Goal: Transaction & Acquisition: Purchase product/service

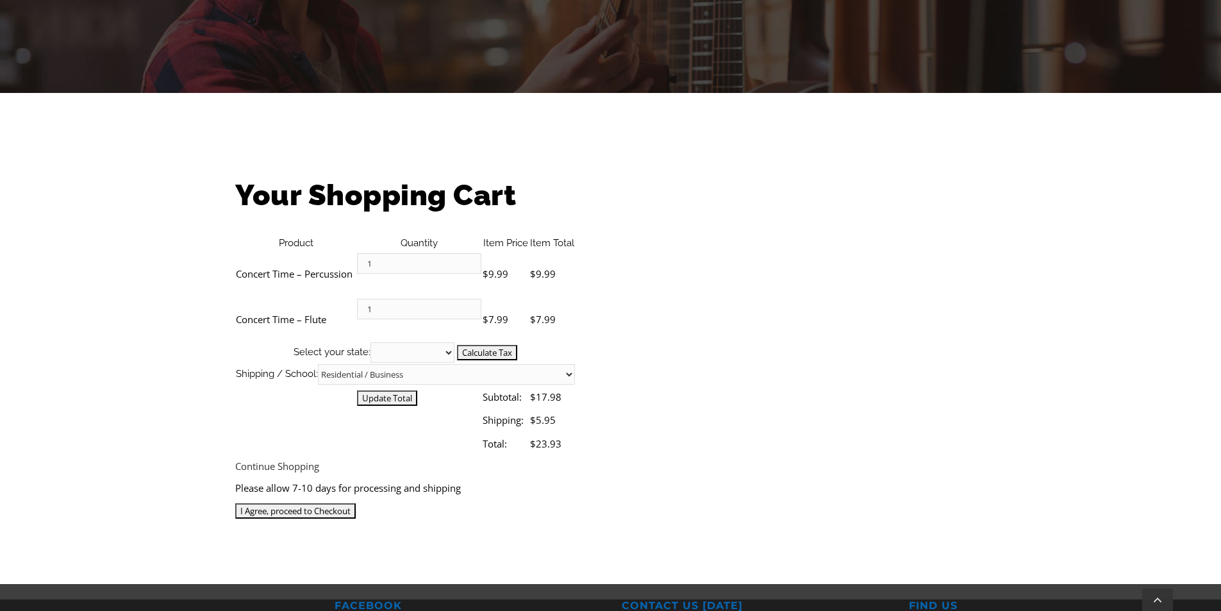
scroll to position [256, 0]
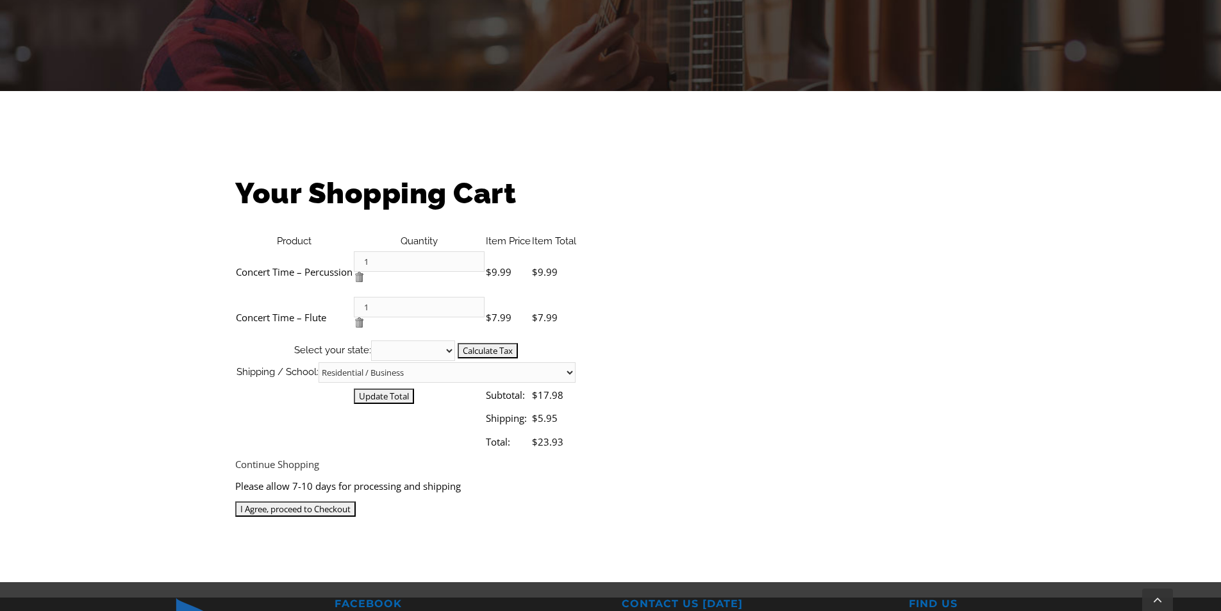
click at [455, 340] on select "Alabama Alaska Arizona Arkansas California Colorado Connecticut Delaware D. C. …" at bounding box center [413, 350] width 84 height 21
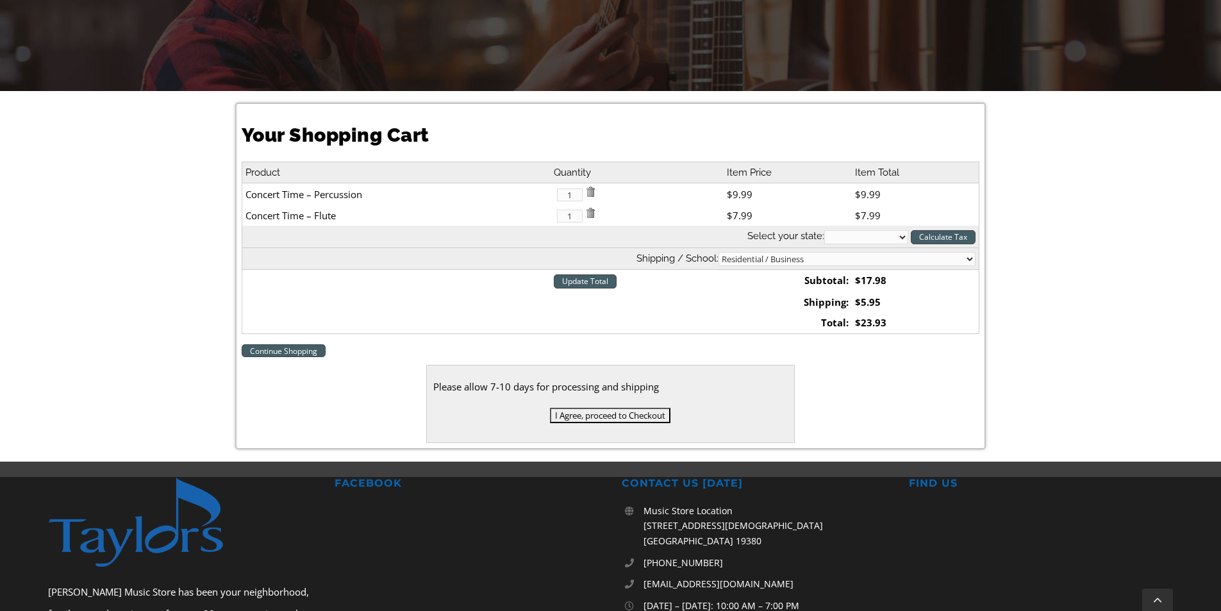
select select "PA"
click at [825, 230] on select "Alabama Alaska Arizona Arkansas California Colorado Connecticut Delaware D. C. …" at bounding box center [867, 237] width 84 height 14
click at [959, 263] on select "Residential / Business Store Pickup Annuciation [GEOGRAPHIC_DATA] [PERSON_NAME]…" at bounding box center [847, 259] width 257 height 14
select select "2-Gordon Elementary"
click at [821, 252] on select "Residential / Business Store Pickup Annuciation BVM Benchmark School Bishop Sha…" at bounding box center [847, 259] width 257 height 14
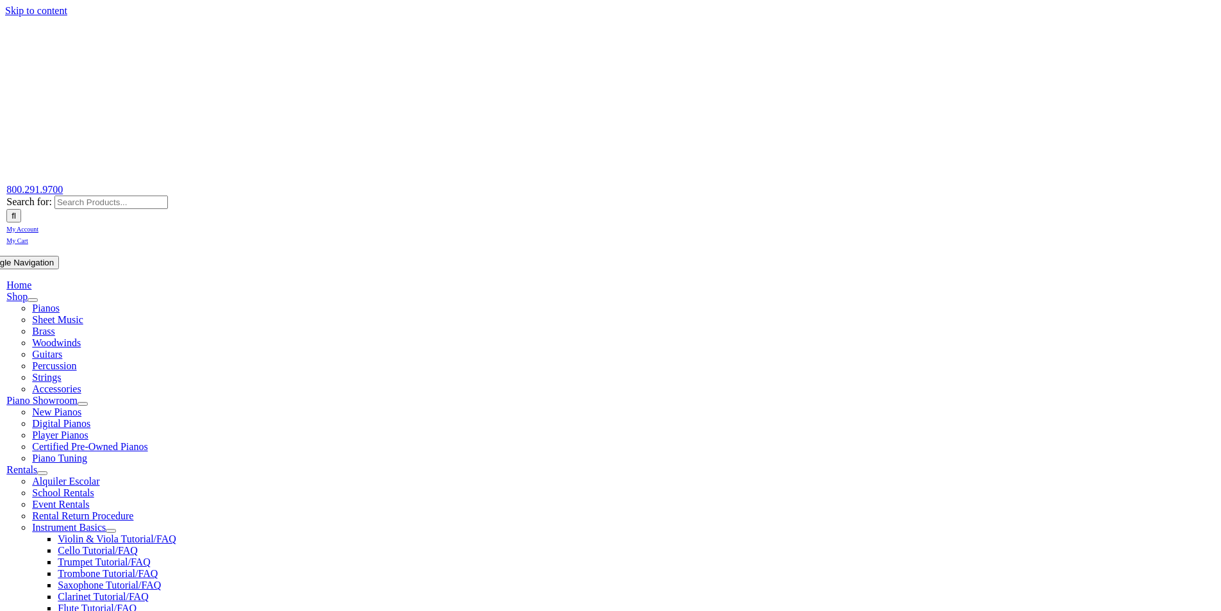
select select "2-[GEOGRAPHIC_DATA]"
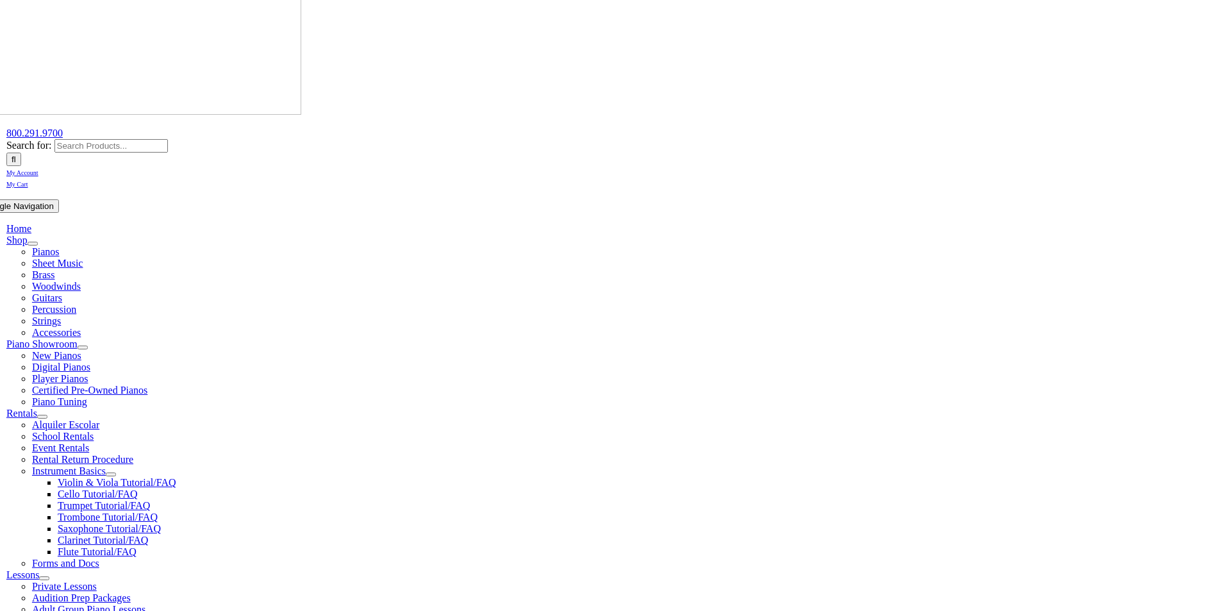
scroll to position [128, 0]
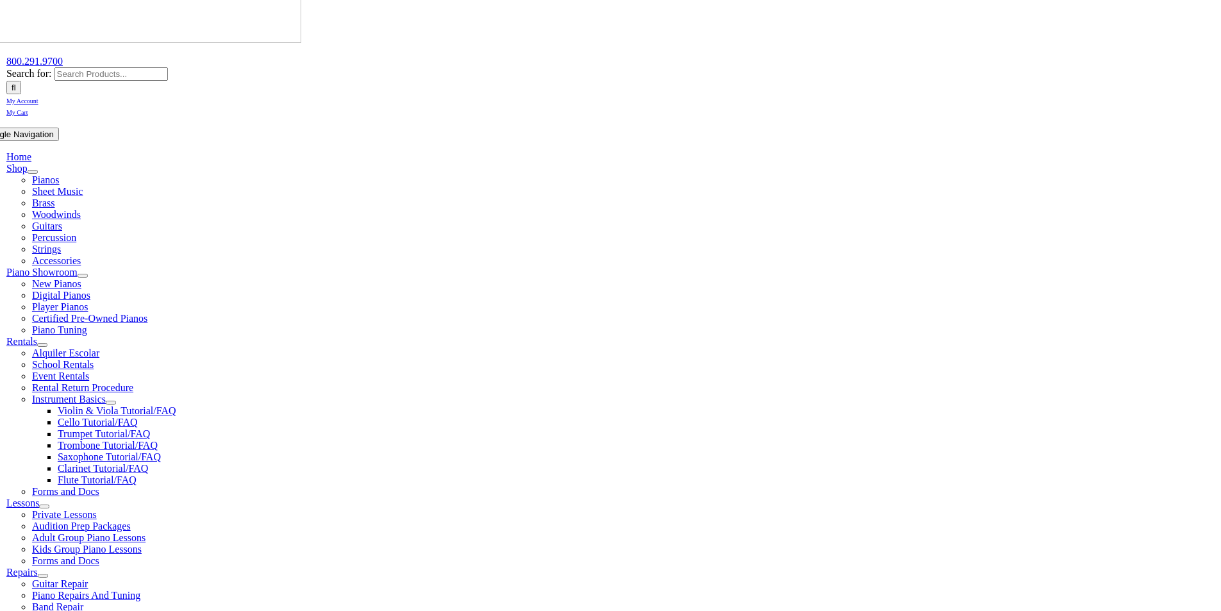
select select "PA"
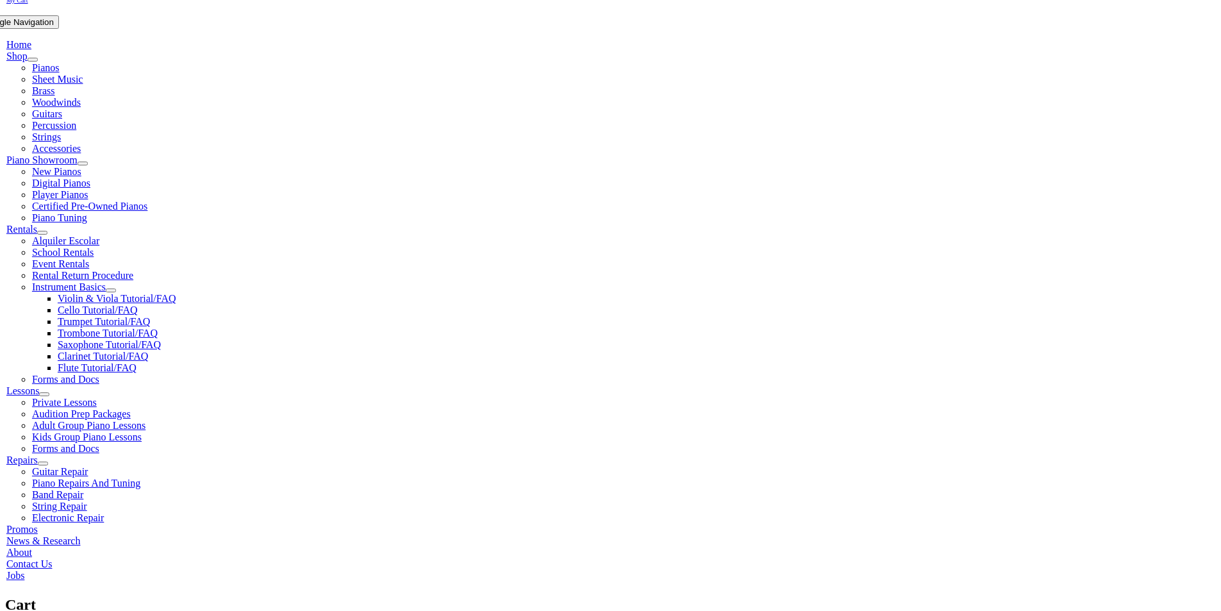
scroll to position [256, 0]
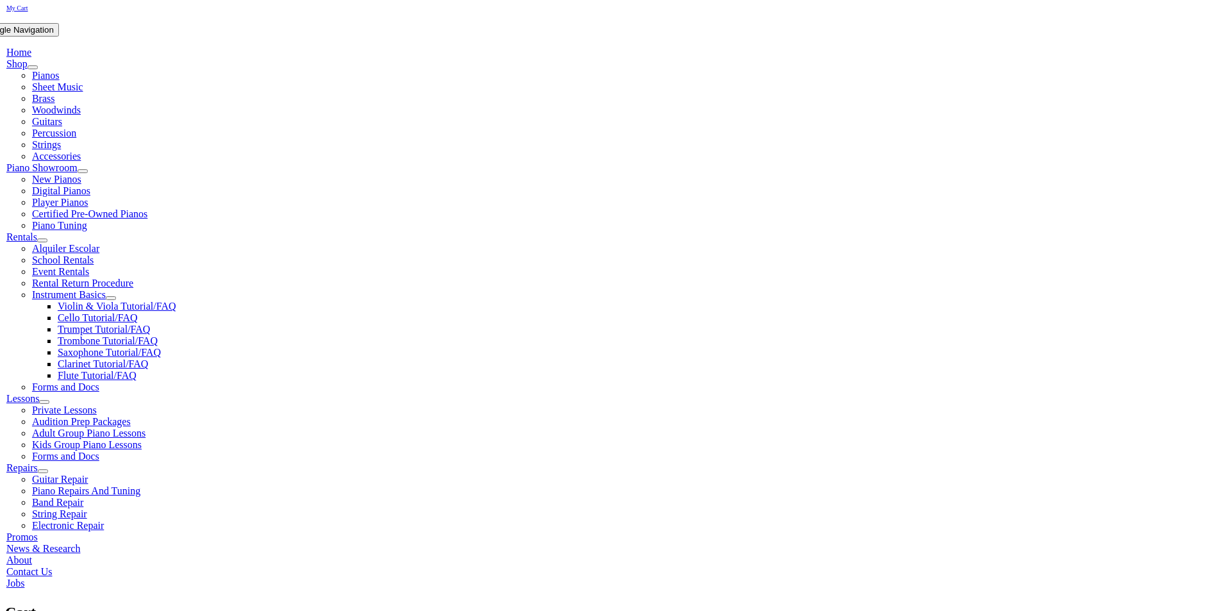
scroll to position [256, 0]
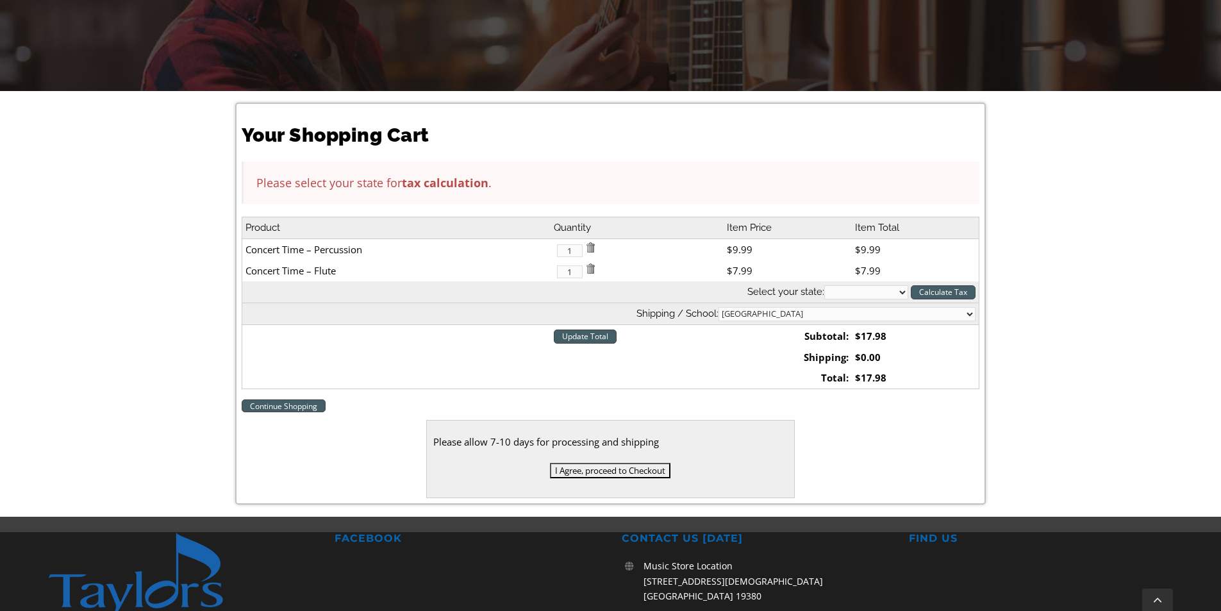
click at [899, 289] on select "[US_STATE] [US_STATE] [US_STATE] [US_STATE] [US_STATE] [US_STATE] [US_STATE] [U…" at bounding box center [867, 292] width 84 height 14
select select "PA"
click at [825, 285] on select "[US_STATE] [US_STATE] [US_STATE] [US_STATE] [US_STATE] [US_STATE] [US_STATE] [U…" at bounding box center [867, 292] width 84 height 14
click at [922, 289] on input "Calculate Tax" at bounding box center [943, 292] width 65 height 14
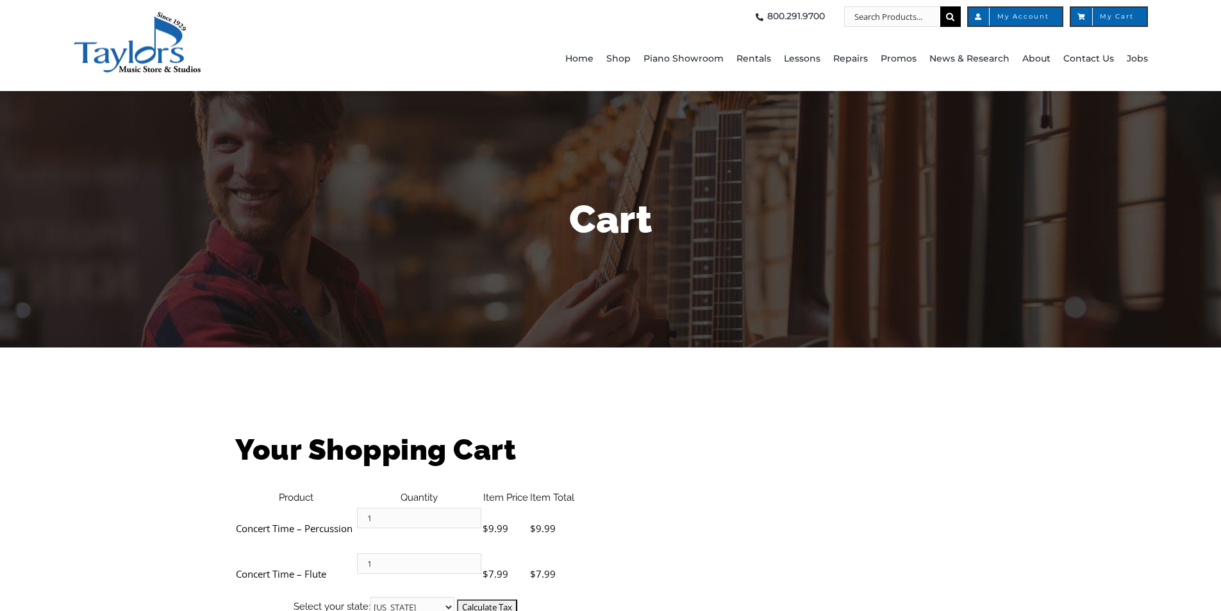
select select "PA"
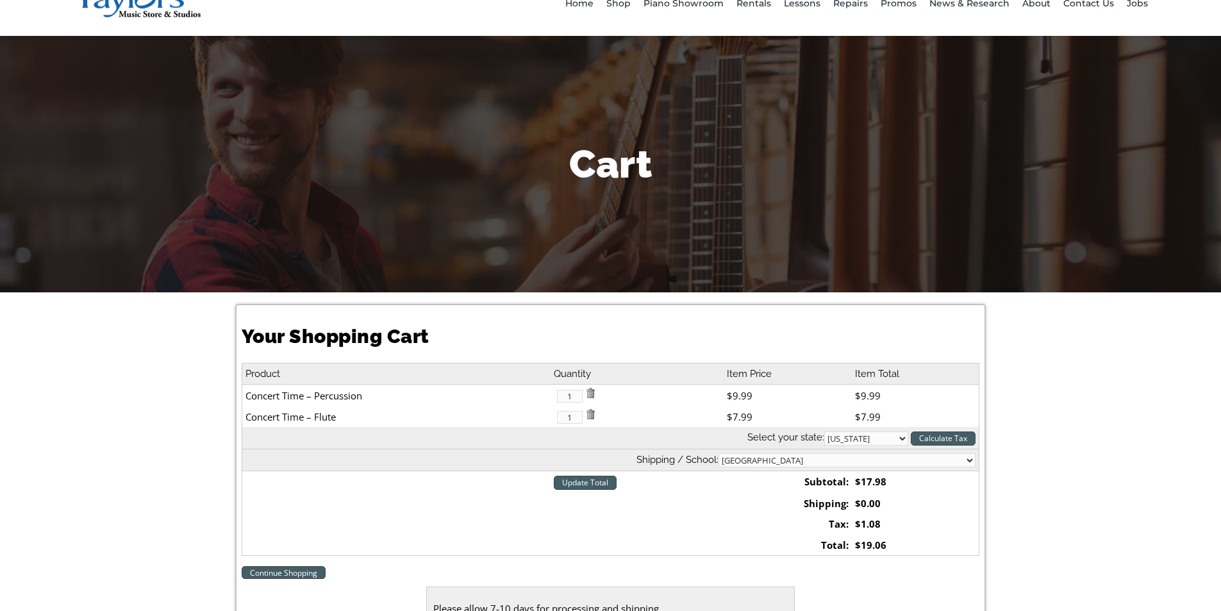
scroll to position [192, 0]
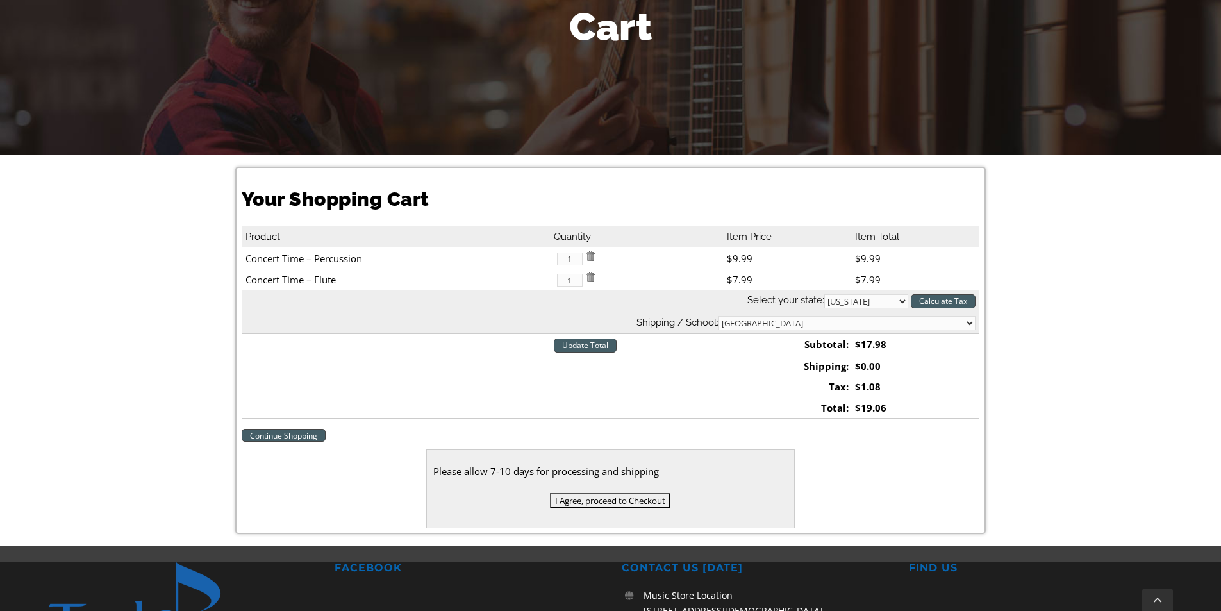
click at [578, 499] on input "I Agree, proceed to Checkout" at bounding box center [610, 500] width 121 height 15
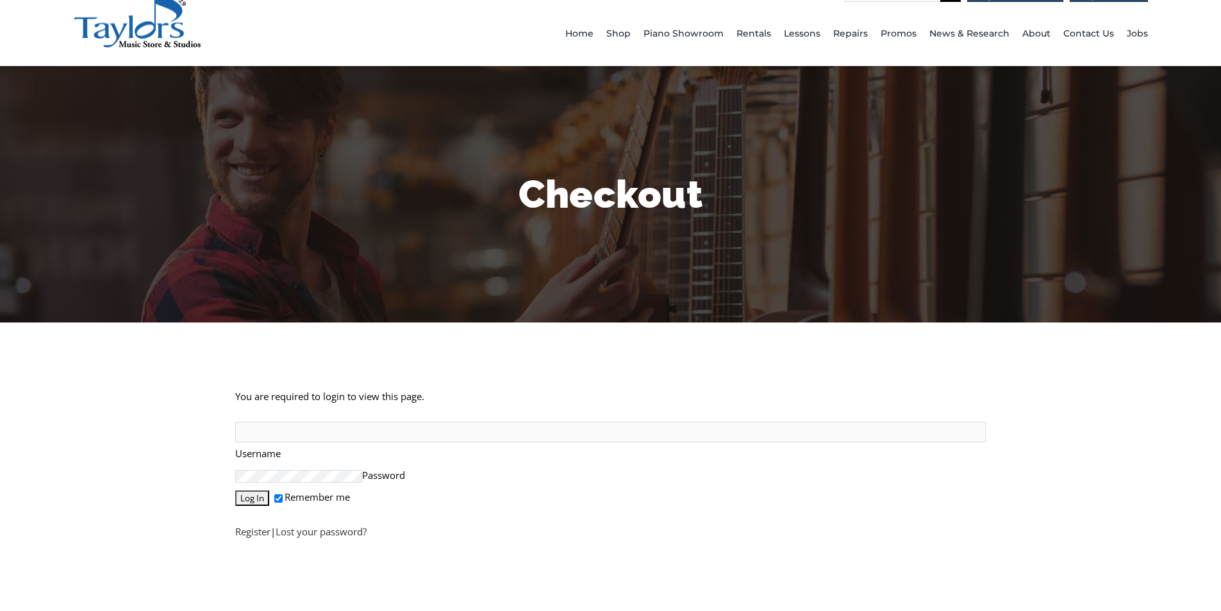
scroll to position [64, 0]
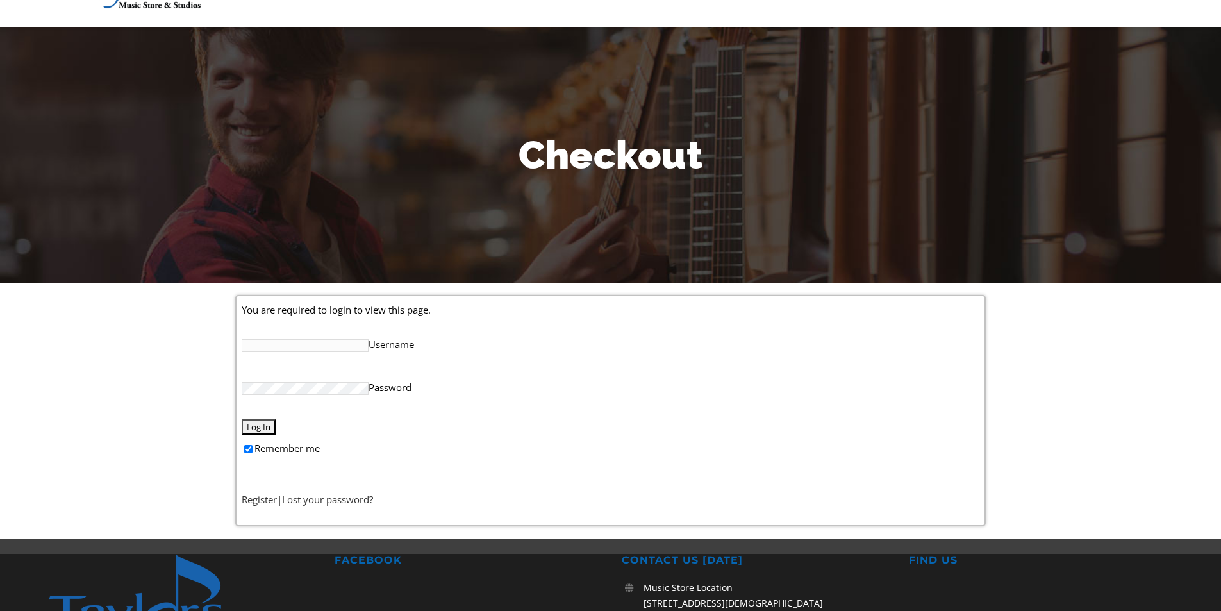
click at [324, 348] on input "Username" at bounding box center [305, 345] width 127 height 13
type input "[EMAIL_ADDRESS][DOMAIN_NAME]"
click at [253, 423] on input "Log In" at bounding box center [259, 426] width 34 height 15
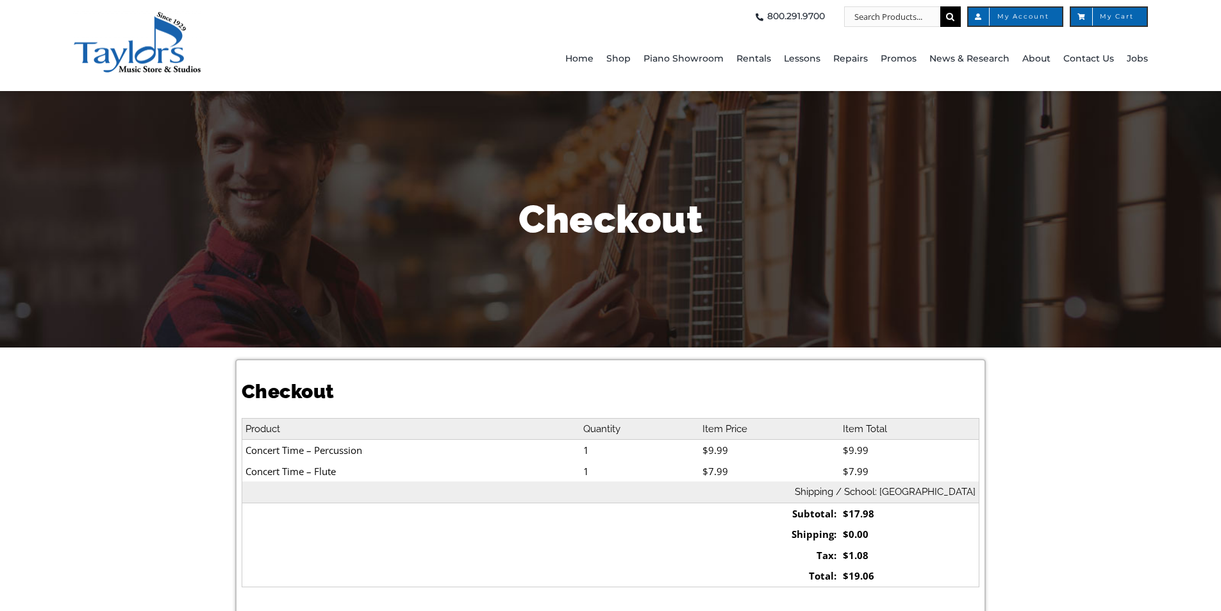
select select
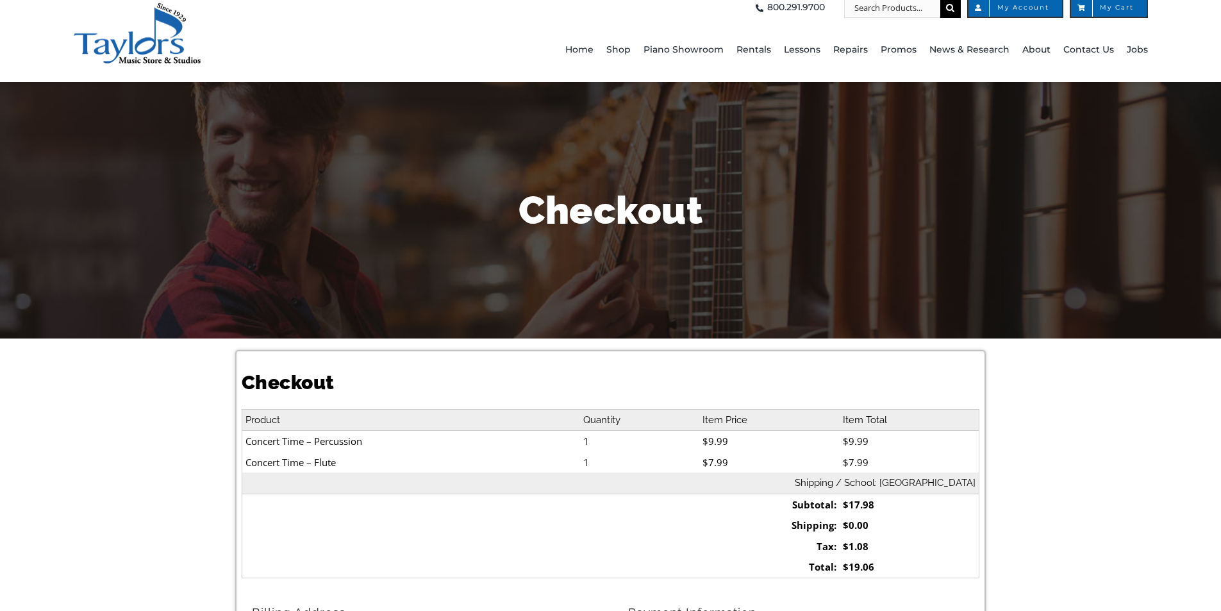
scroll to position [192, 0]
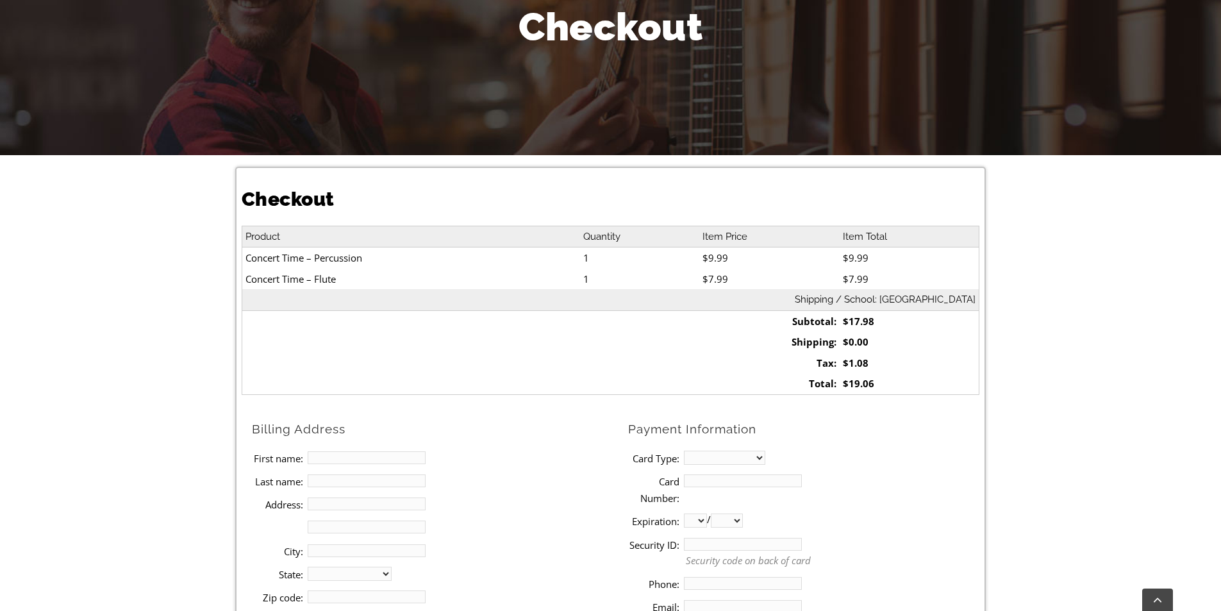
drag, startPoint x: 247, startPoint y: 256, endPoint x: 361, endPoint y: 260, distance: 114.2
click at [361, 260] on td "Concert Time – Percussion" at bounding box center [411, 257] width 338 height 21
copy td "Concert Time – Percussion"
click at [369, 456] on input "First name:" at bounding box center [367, 457] width 118 height 13
type input "[PERSON_NAME]"
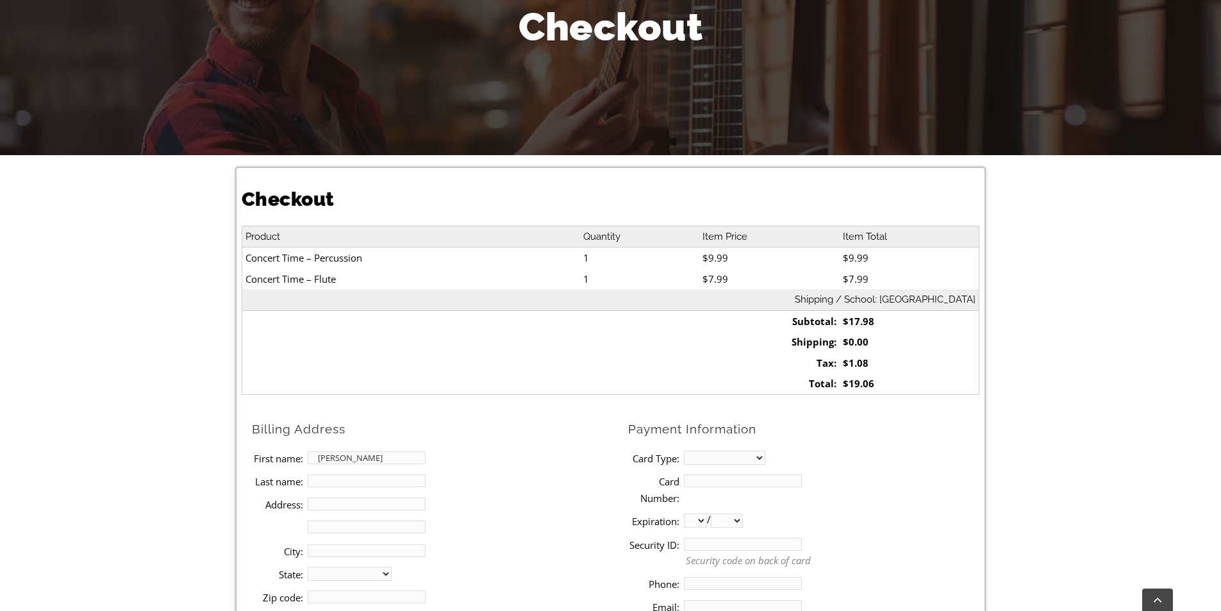
type input "[PERSON_NAME]"
type input "[STREET_ADDRESS]"
type input "Media"
select select "PA"
type input "19063"
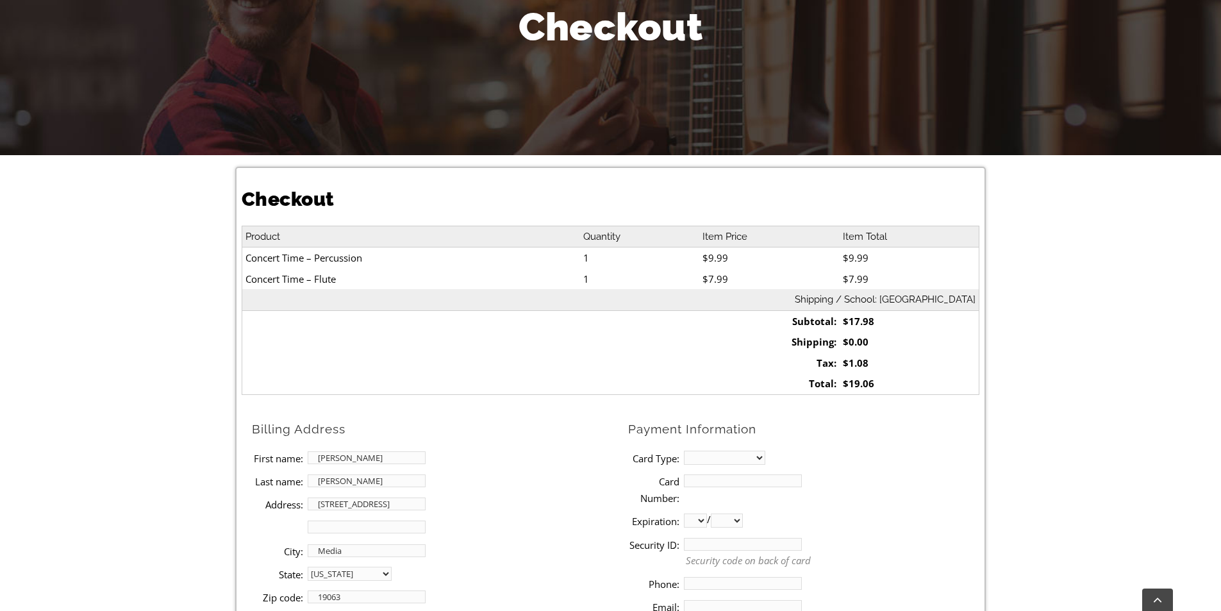
type input "4844597018"
type input "[EMAIL_ADDRESS][DOMAIN_NAME]"
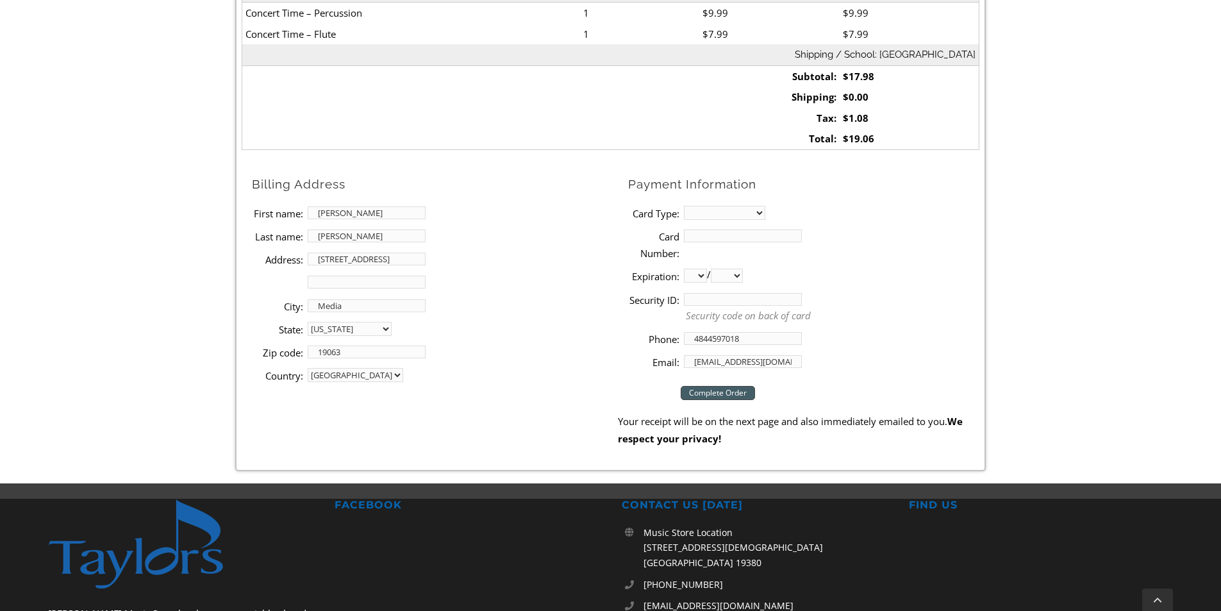
scroll to position [513, 0]
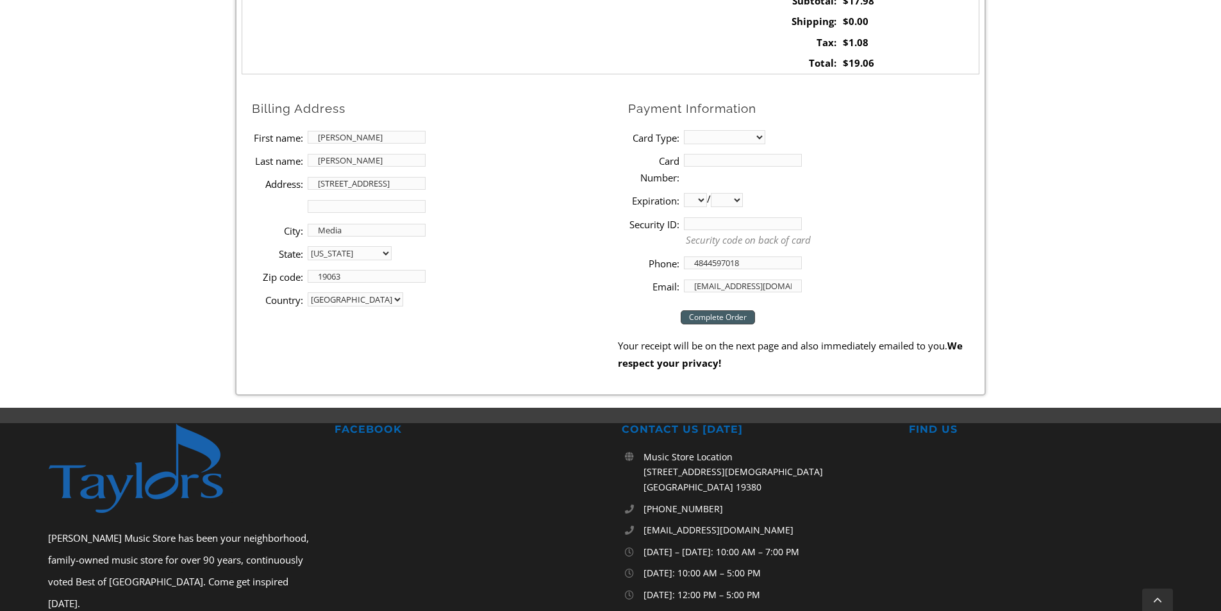
click at [736, 133] on select "MasterCard Visa American Express Discover" at bounding box center [724, 137] width 81 height 14
select select "visa"
click at [684, 130] on select "MasterCard Visa American Express Discover" at bounding box center [724, 137] width 81 height 14
click at [717, 155] on input "Card Number:" at bounding box center [743, 160] width 118 height 13
type input "[CREDIT_CARD_NUMBER]"
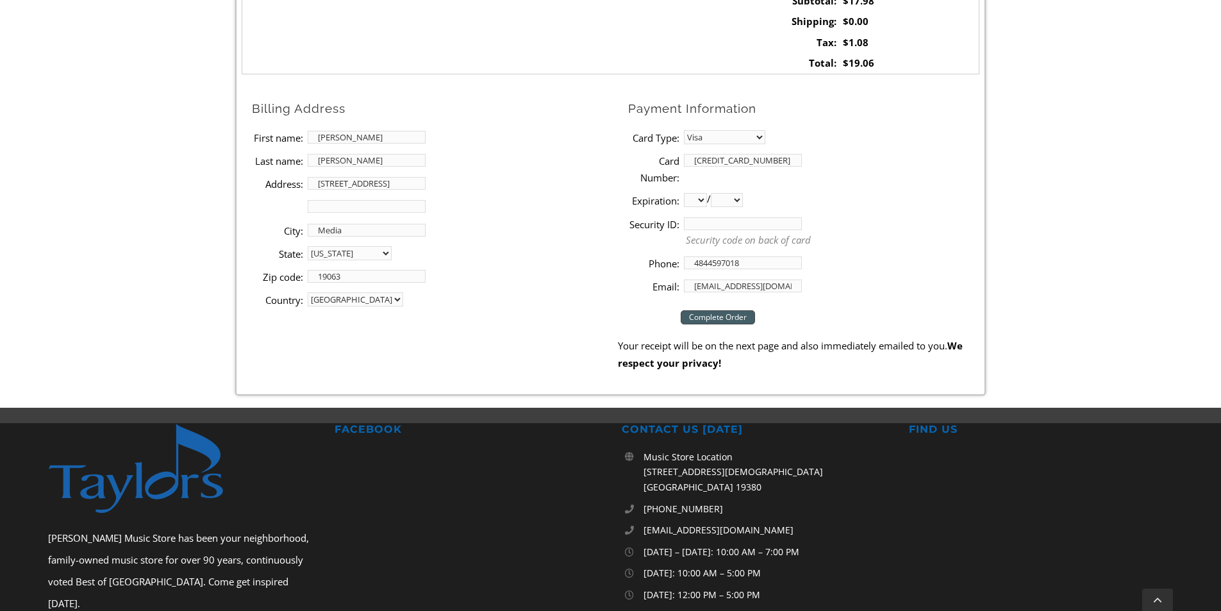
click at [703, 205] on select "01 02 03 04 05 06 07 08 09 10 11 12" at bounding box center [695, 200] width 23 height 14
select select "02"
click at [684, 193] on select "01 02 03 04 05 06 07 08 09 10 11 12" at bounding box center [695, 200] width 23 height 14
click at [743, 200] on select "2025 2026 2027 2028 2029 2030 2031 2032 2033 2034 2035 2036 2037" at bounding box center [727, 200] width 32 height 14
select select "2028"
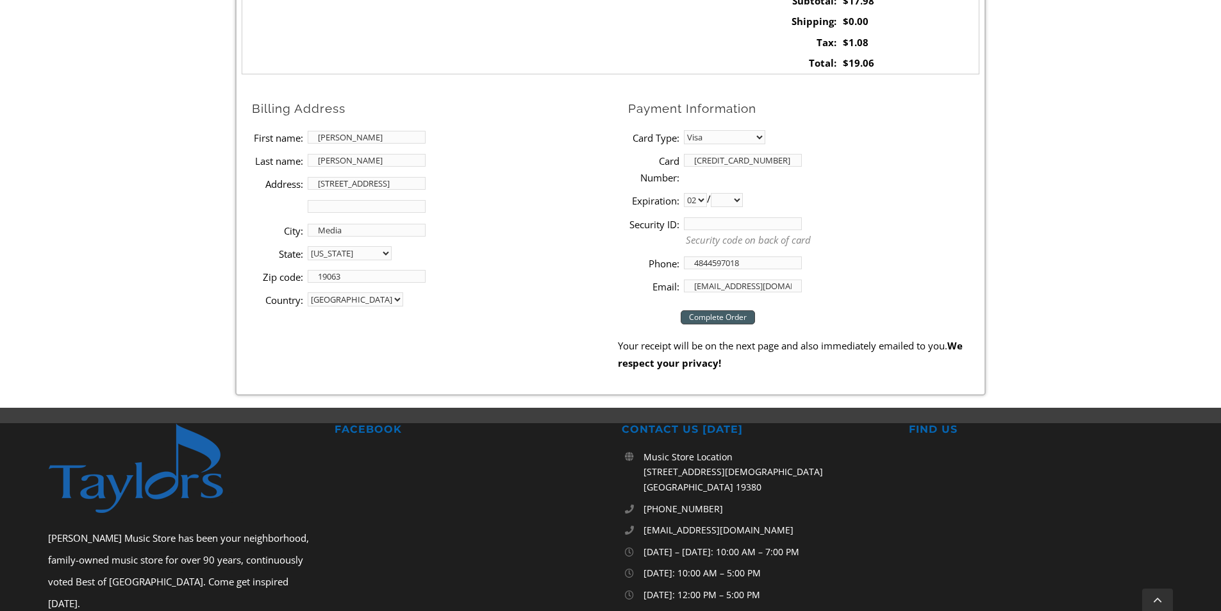
click at [716, 193] on select "2025 2026 2027 2028 2029 2030 2031 2032 2033 2034 2035 2036 2037" at bounding box center [727, 200] width 32 height 14
click at [706, 219] on input "Security ID:" at bounding box center [743, 223] width 118 height 13
type input "286"
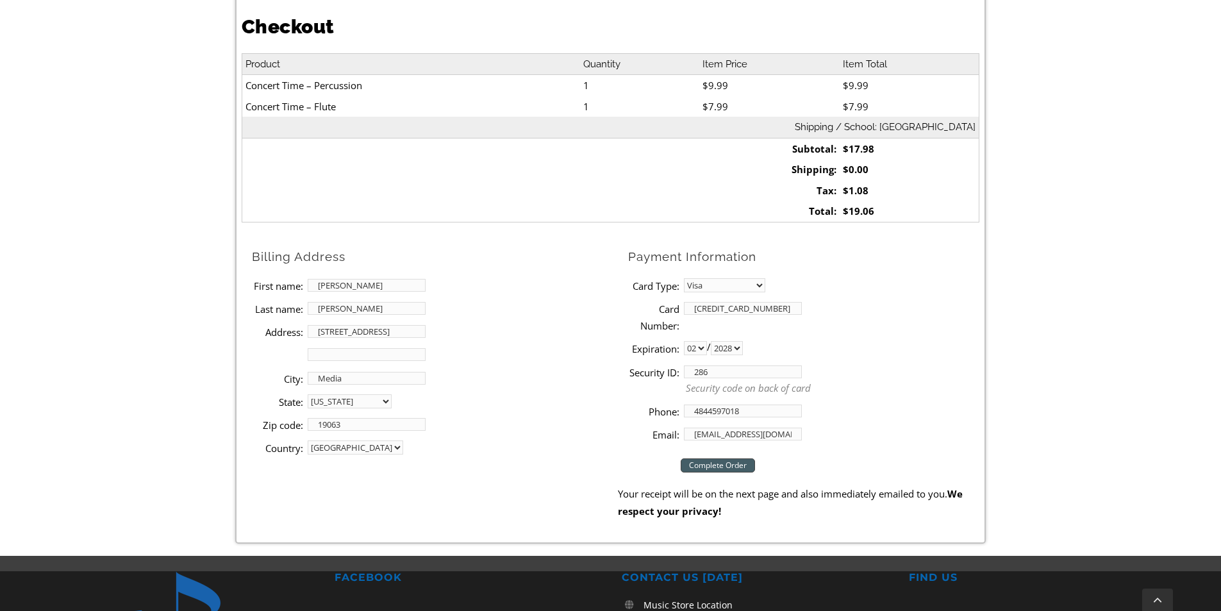
scroll to position [385, 0]
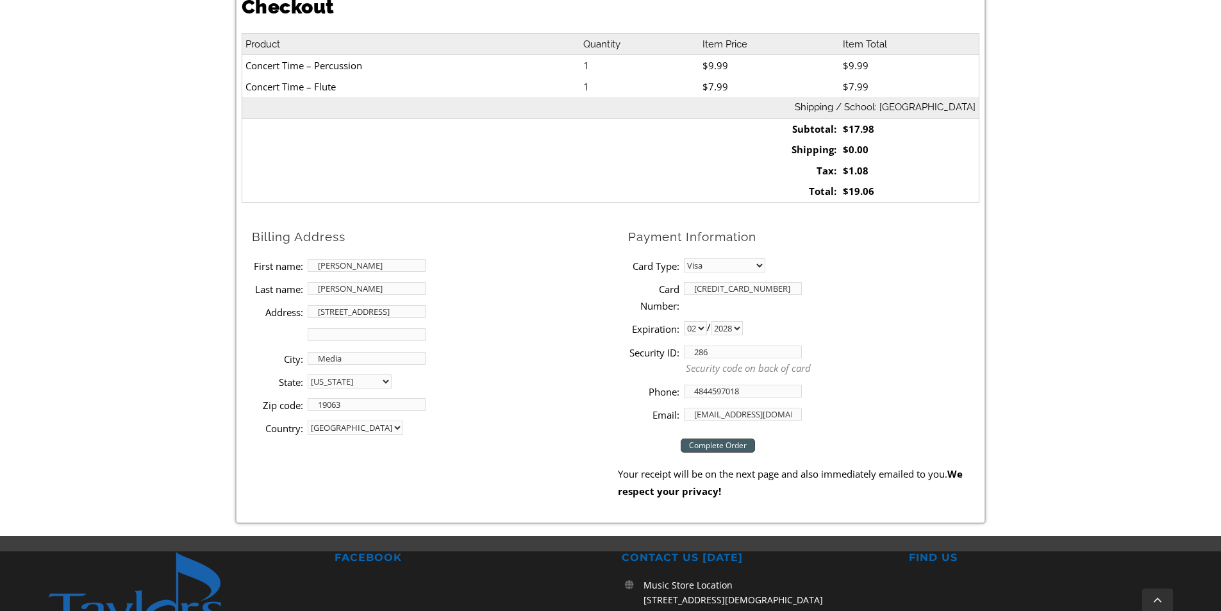
click at [698, 448] on input "Complete Order" at bounding box center [718, 446] width 74 height 14
